Goal: Task Accomplishment & Management: Complete application form

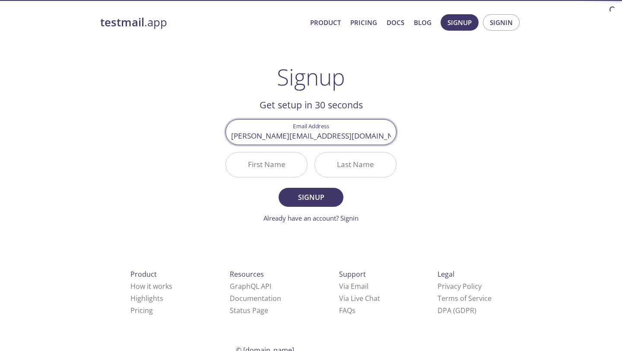
click at [260, 163] on input "First Name" at bounding box center [266, 164] width 81 height 25
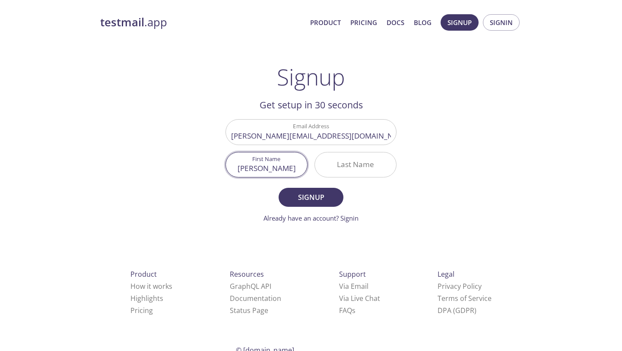
type input "[PERSON_NAME]"
click at [374, 168] on input "Last Name" at bounding box center [355, 164] width 81 height 25
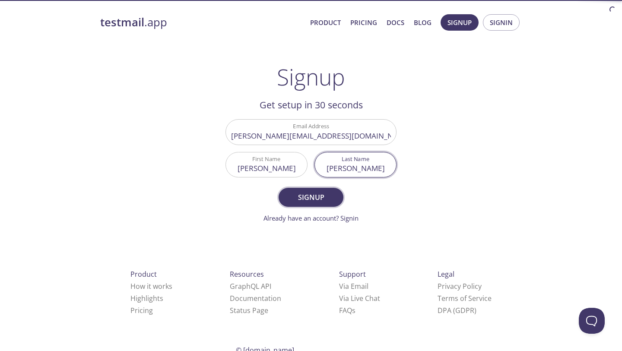
type input "[PERSON_NAME]"
click at [304, 199] on span "Signup" at bounding box center [311, 197] width 46 height 12
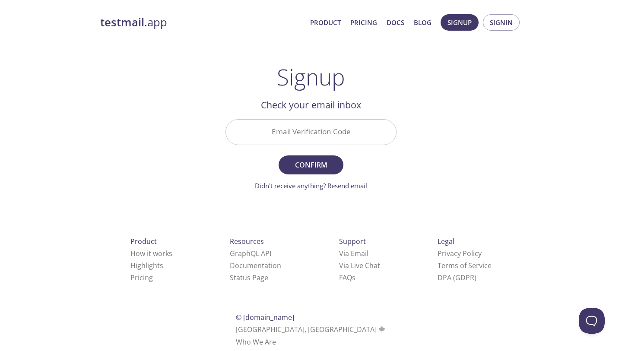
click at [347, 139] on input "Email Verification Code" at bounding box center [311, 132] width 170 height 25
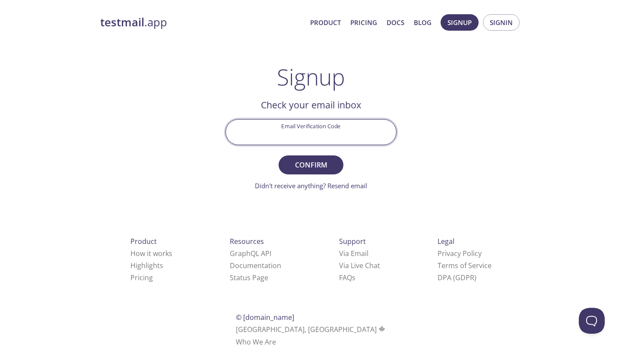
paste input "H8A6HRK"
click at [310, 168] on span "Confirm" at bounding box center [311, 165] width 46 height 12
type input "H8A6HRK"
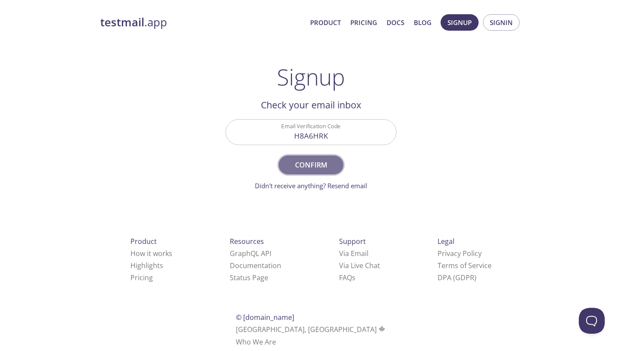
click at [323, 172] on button "Confirm" at bounding box center [310, 164] width 65 height 19
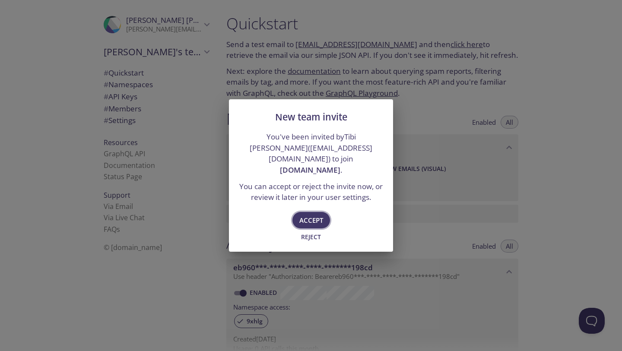
click at [315, 215] on span "Accept" at bounding box center [311, 220] width 24 height 11
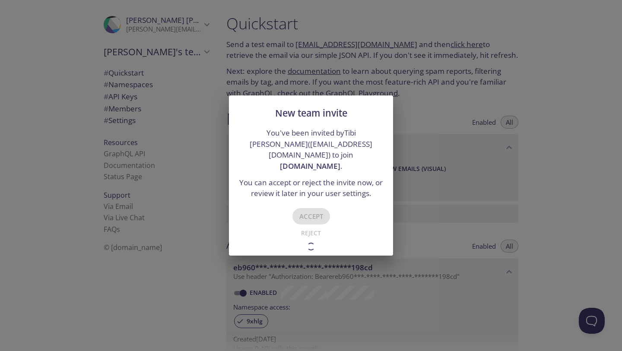
type input "[DOMAIN_NAME]"
